Goal: Information Seeking & Learning: Learn about a topic

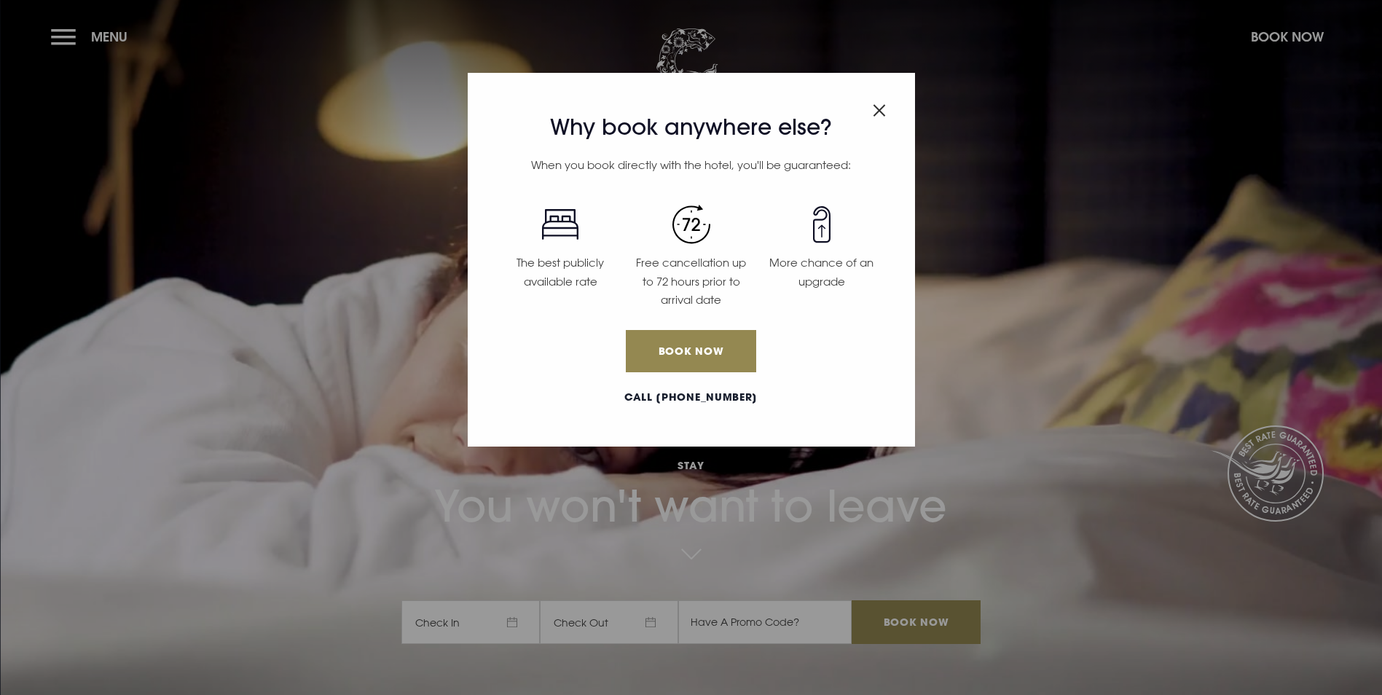
click at [50, 41] on div "Why book anywhere else? When you book directly with the hotel, you'll be guaran…" at bounding box center [691, 347] width 1382 height 695
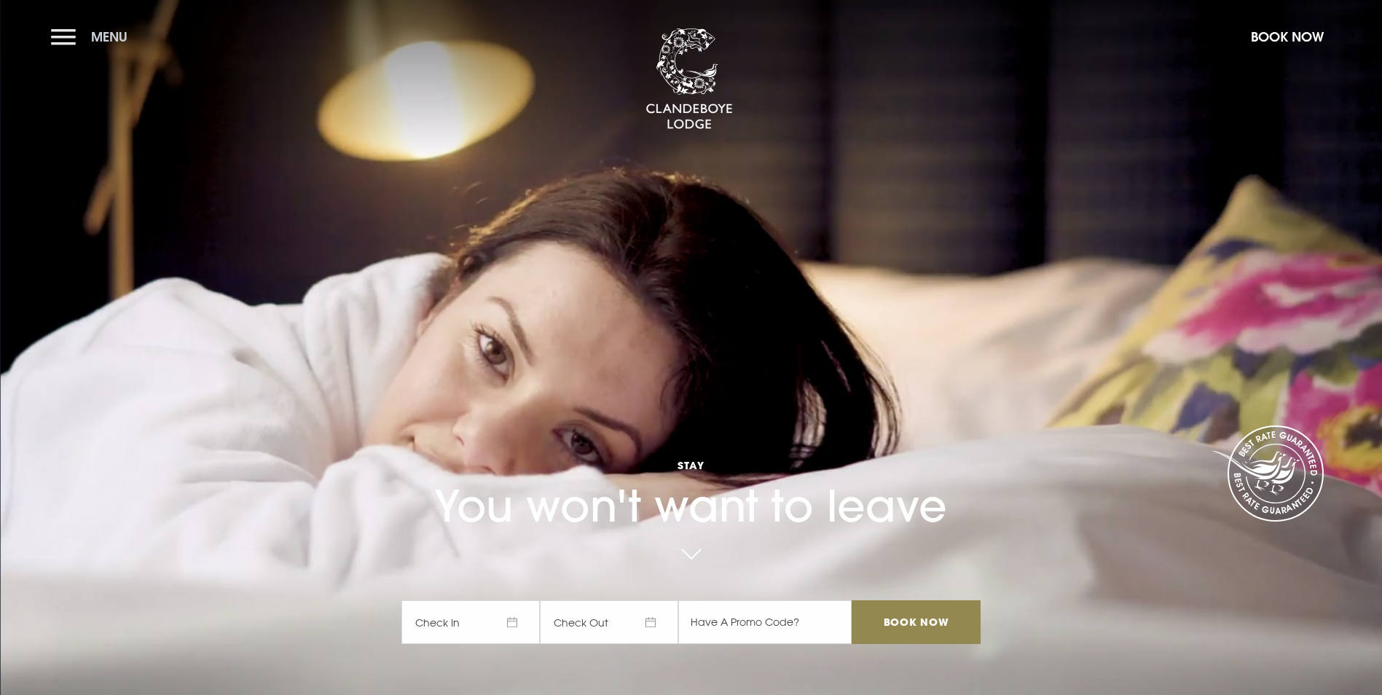
click at [71, 48] on button "Menu" at bounding box center [93, 36] width 84 height 31
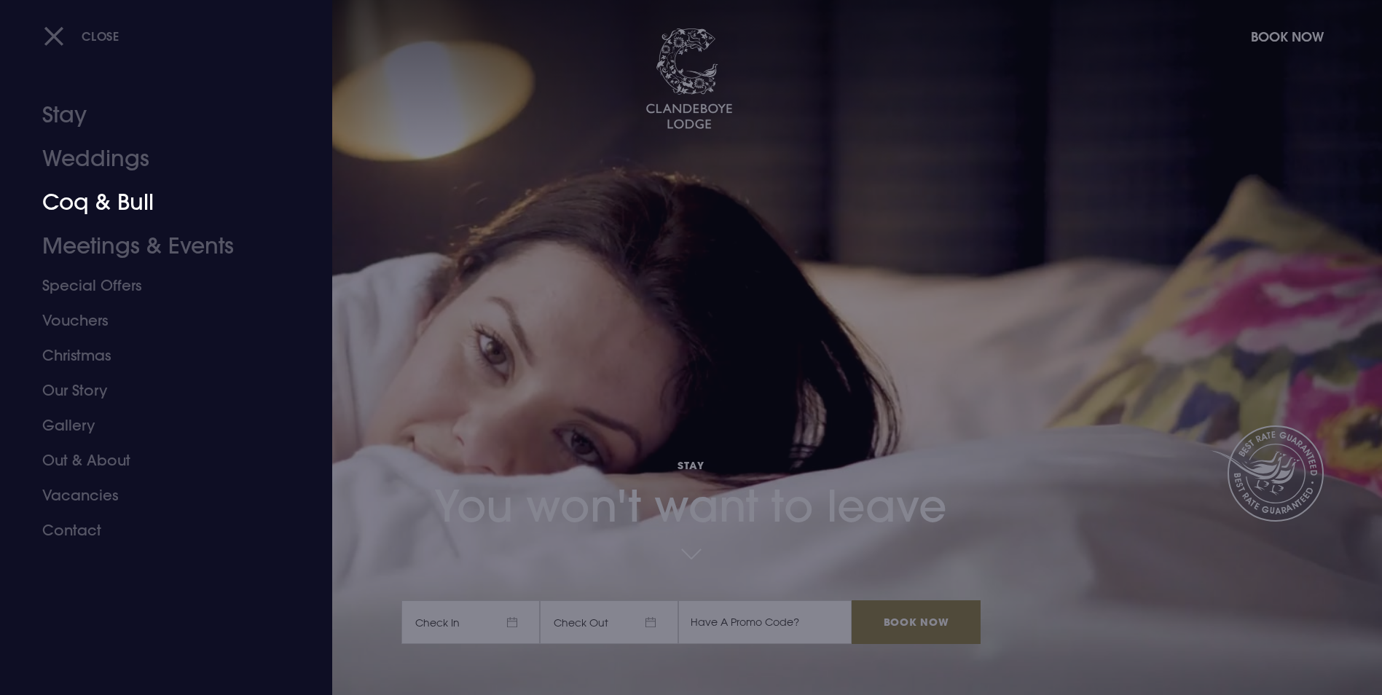
drag, startPoint x: 106, startPoint y: 199, endPoint x: 114, endPoint y: 194, distance: 9.1
click at [106, 199] on link "Coq & Bull" at bounding box center [157, 203] width 230 height 44
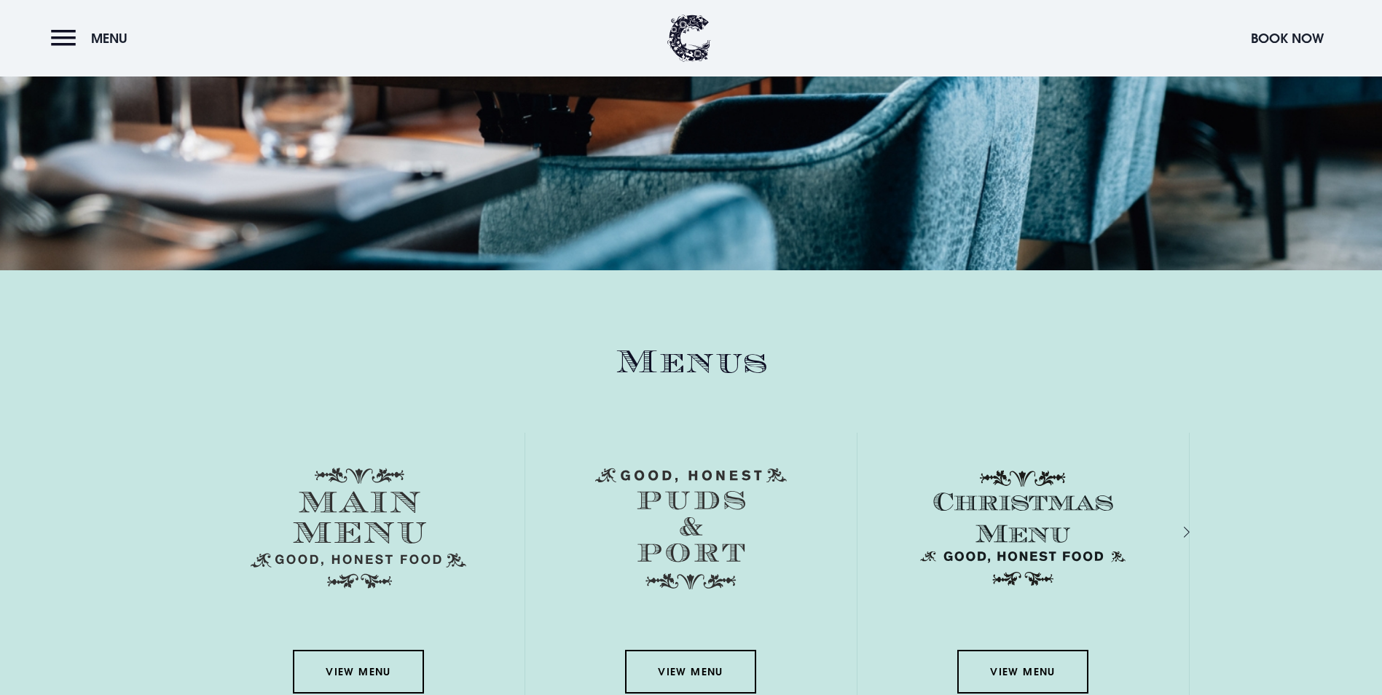
scroll to position [2258, 0]
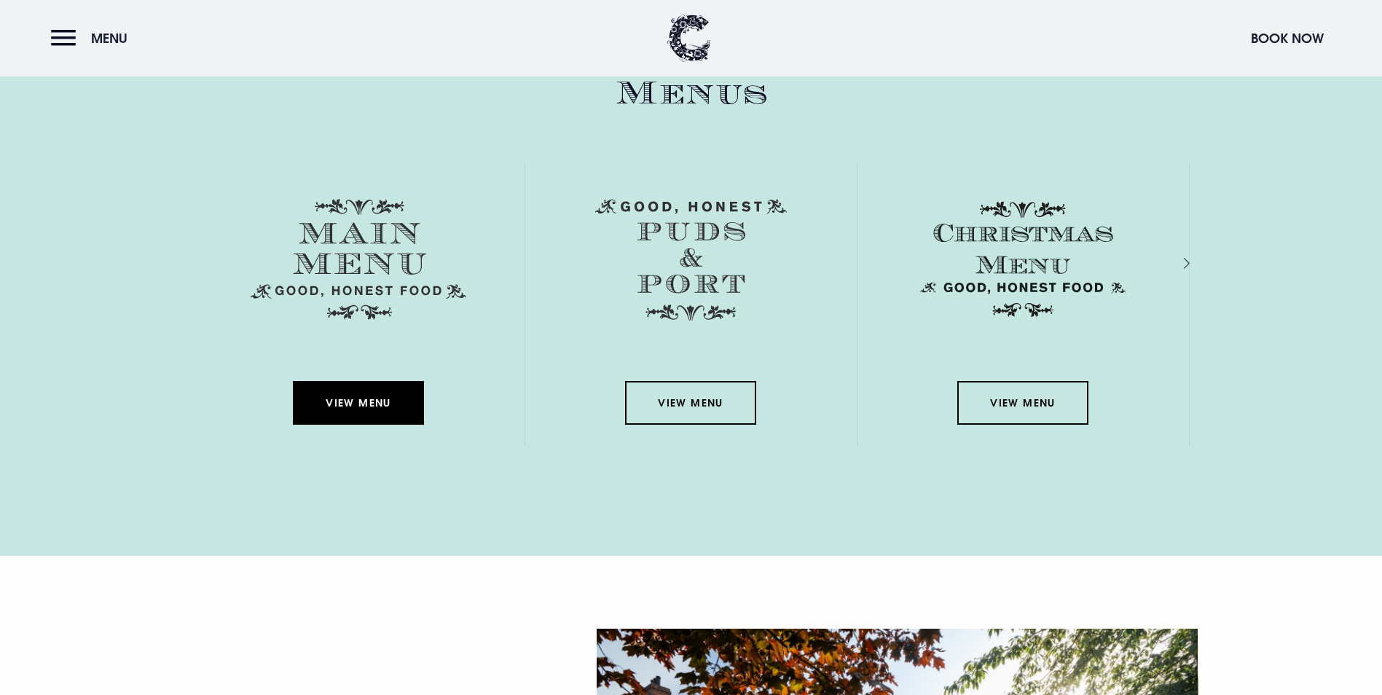
click at [315, 381] on link "View Menu" at bounding box center [358, 403] width 131 height 44
click at [331, 381] on link "View Menu" at bounding box center [358, 403] width 131 height 44
click at [358, 381] on link "View Menu" at bounding box center [358, 403] width 131 height 44
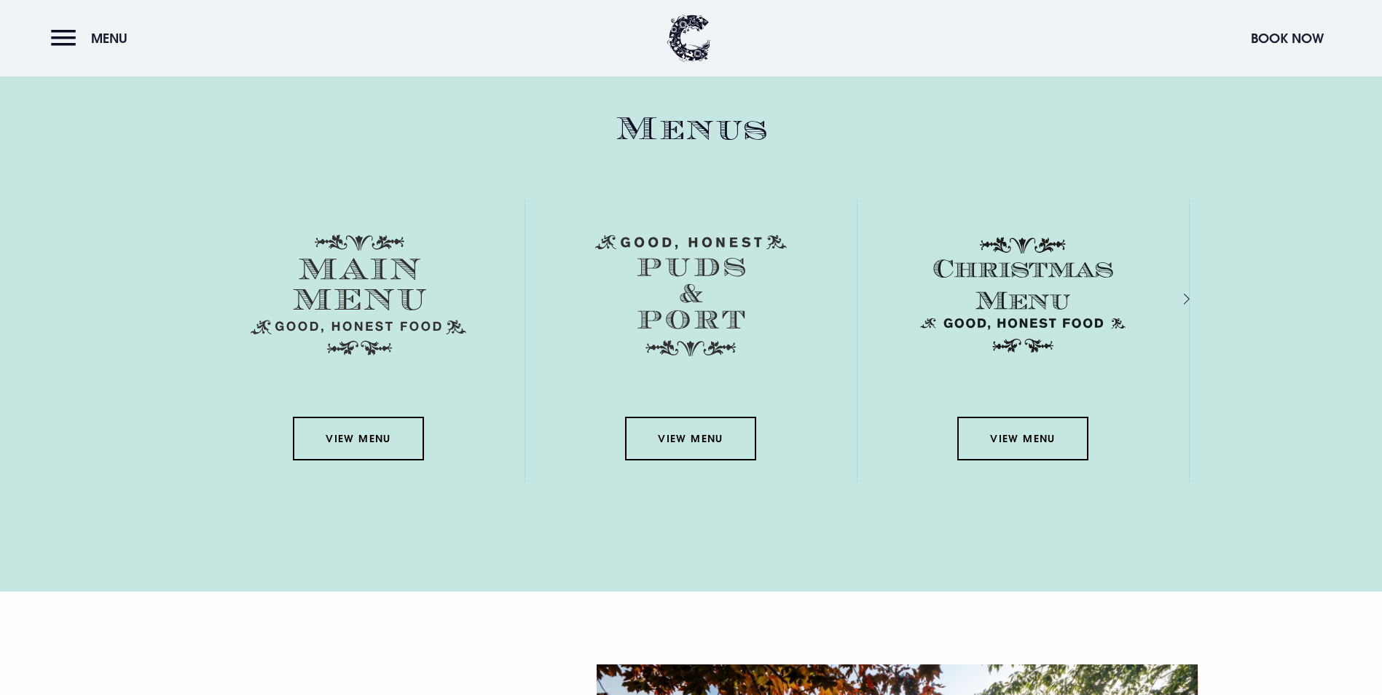
scroll to position [2185, 0]
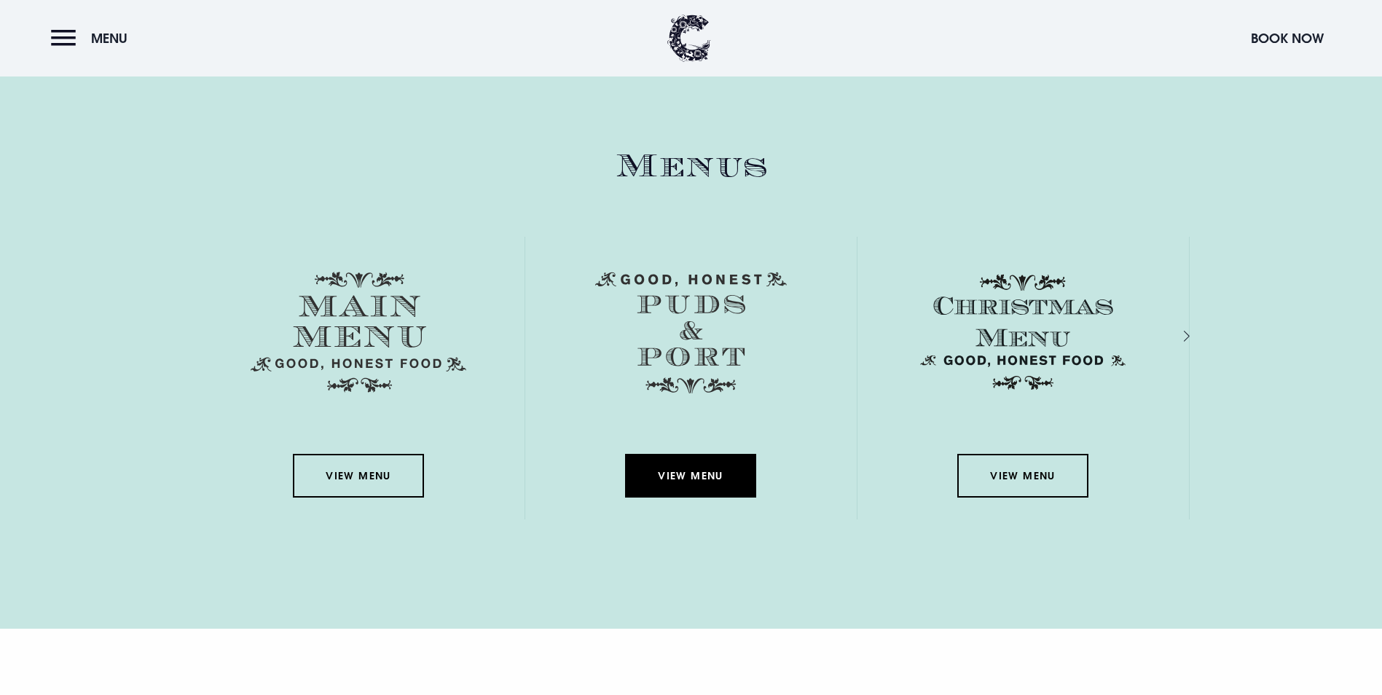
click at [686, 454] on link "View Menu" at bounding box center [690, 476] width 131 height 44
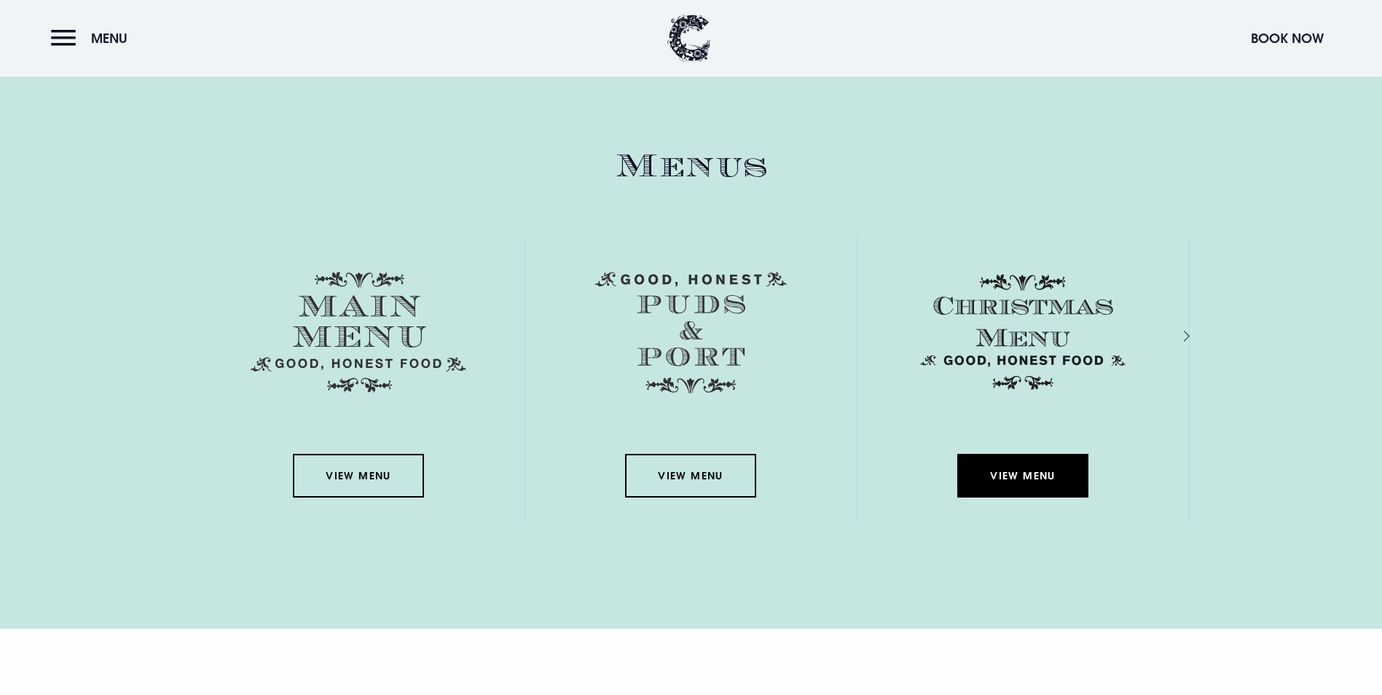
click at [1015, 454] on link "View Menu" at bounding box center [1022, 476] width 131 height 44
